Goal: Task Accomplishment & Management: Use online tool/utility

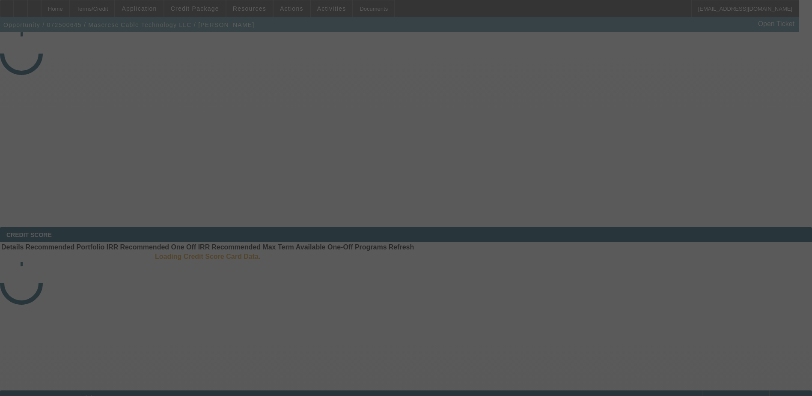
select select "4"
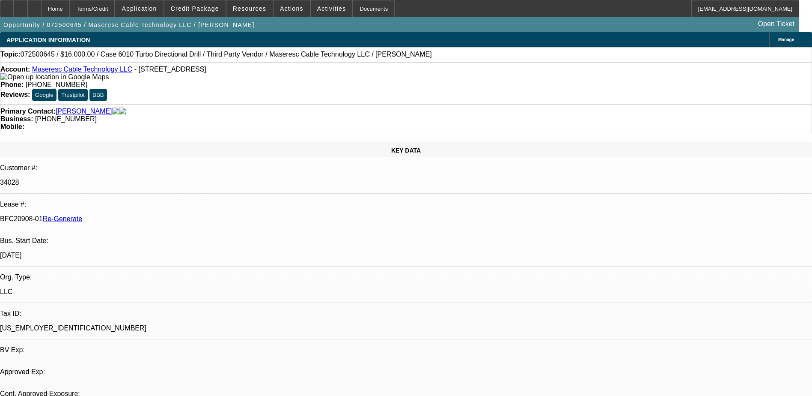
select select "0"
select select "2"
select select "0"
select select "1"
select select "2"
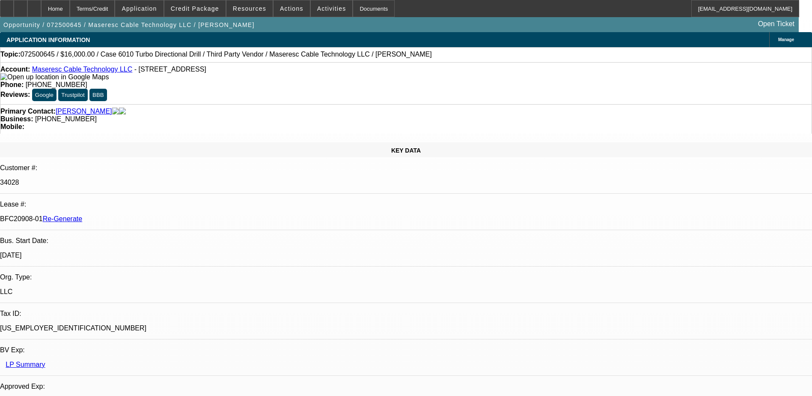
select select "6"
click at [357, 10] on div "Documents" at bounding box center [374, 8] width 42 height 17
click at [359, 7] on div "Documents" at bounding box center [374, 8] width 42 height 17
click at [354, 8] on div "Documents" at bounding box center [374, 8] width 42 height 17
